Goal: Task Accomplishment & Management: Use online tool/utility

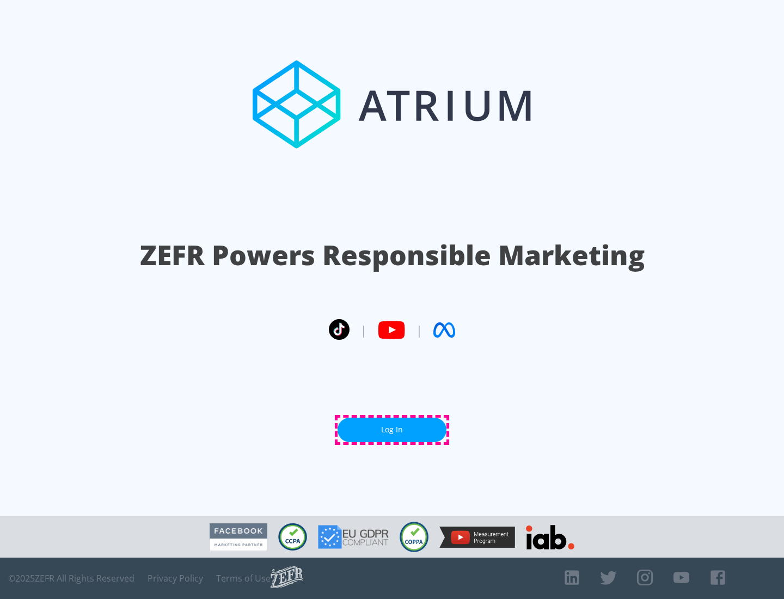
click at [392, 430] on link "Log In" at bounding box center [392, 430] width 109 height 25
